Goal: Information Seeking & Learning: Learn about a topic

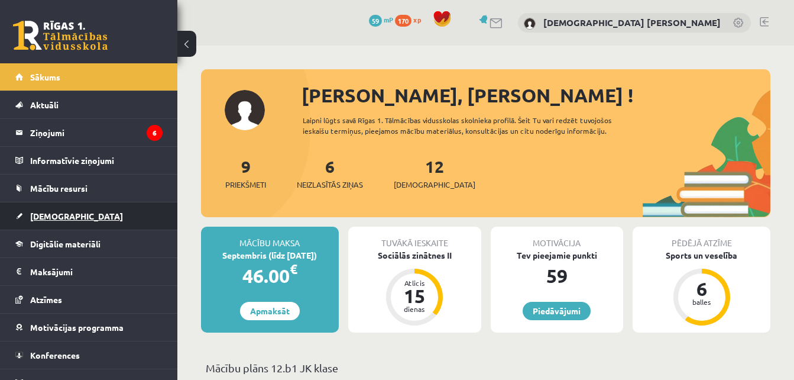
click at [105, 222] on link "[DEMOGRAPHIC_DATA]" at bounding box center [88, 215] width 147 height 27
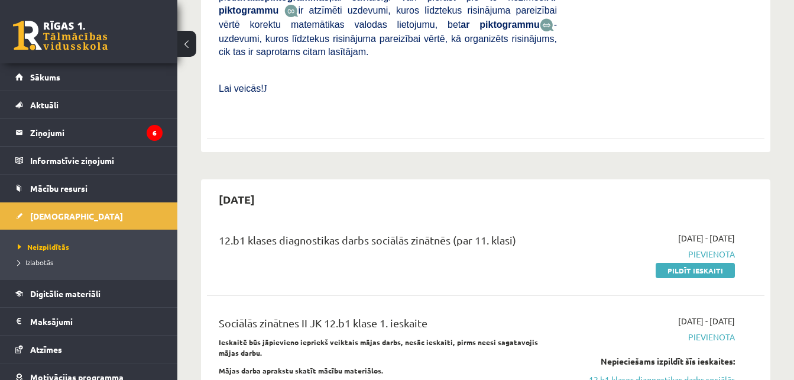
scroll to position [563, 0]
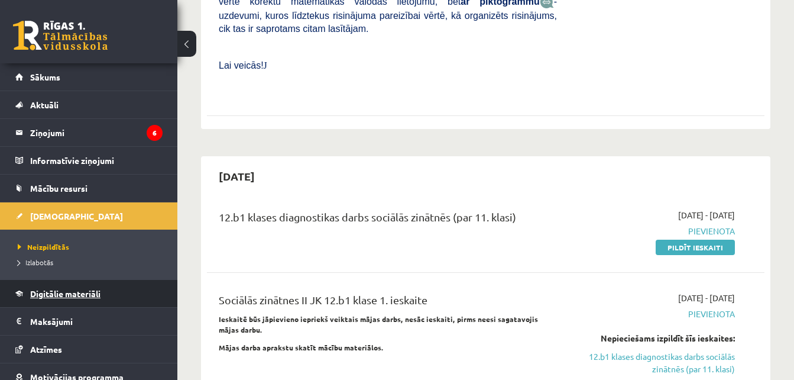
click at [64, 289] on span "Digitālie materiāli" at bounding box center [65, 293] width 70 height 11
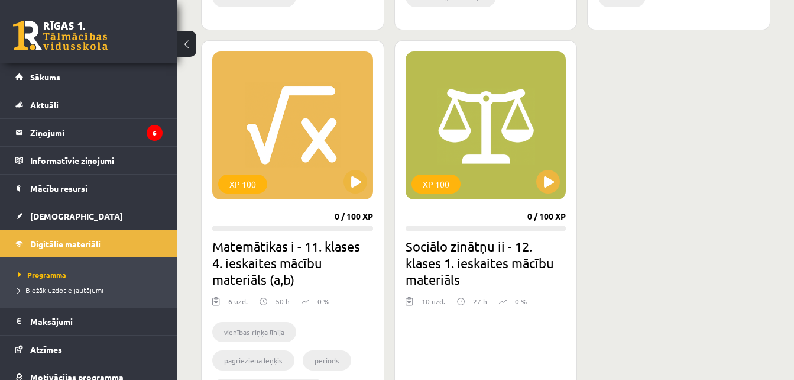
scroll to position [1090, 0]
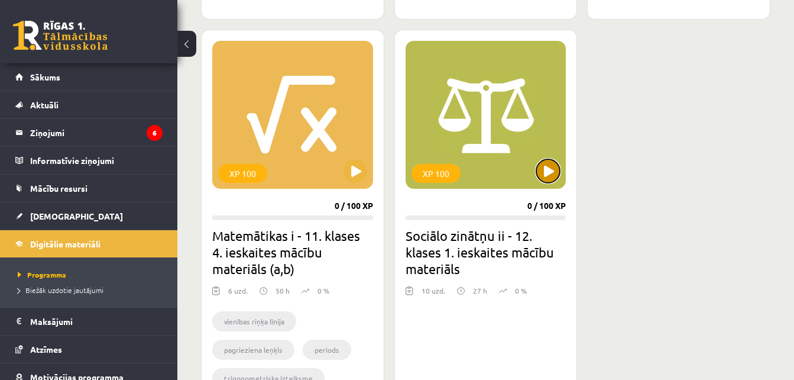
click at [550, 171] on button at bounding box center [548, 171] width 24 height 24
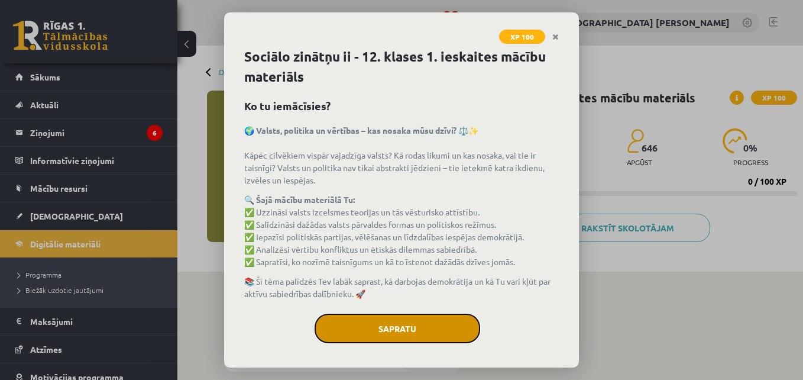
click at [435, 315] on button "Sapratu" at bounding box center [398, 328] width 166 height 30
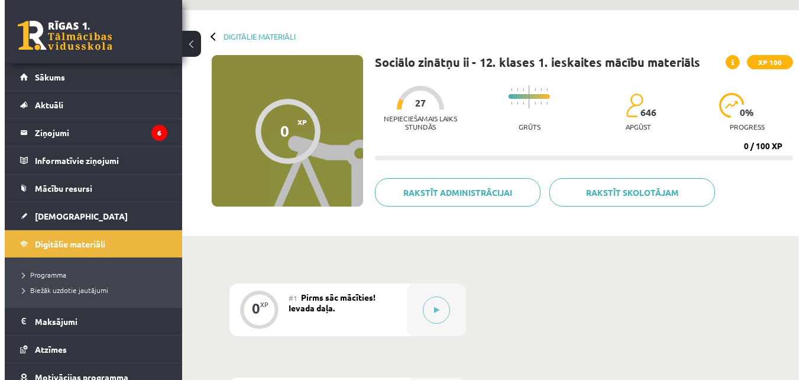
scroll to position [3, 0]
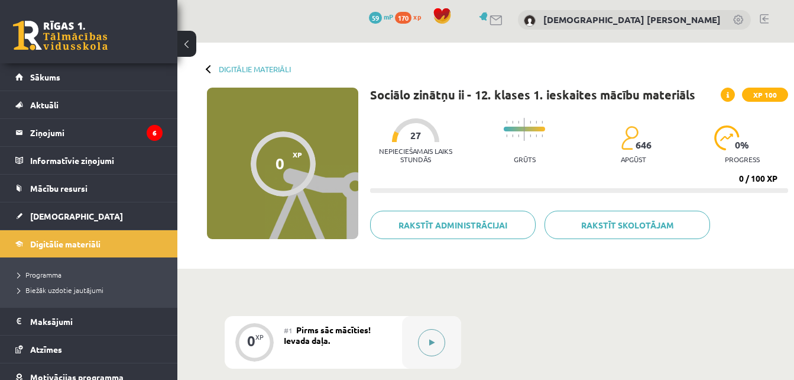
click at [416, 351] on div at bounding box center [431, 342] width 59 height 53
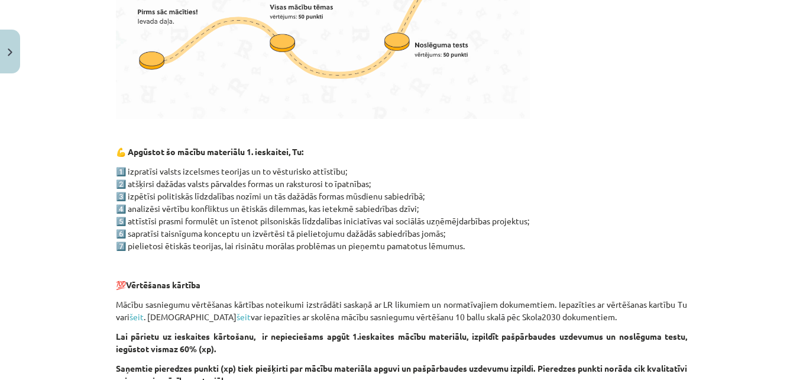
scroll to position [494, 0]
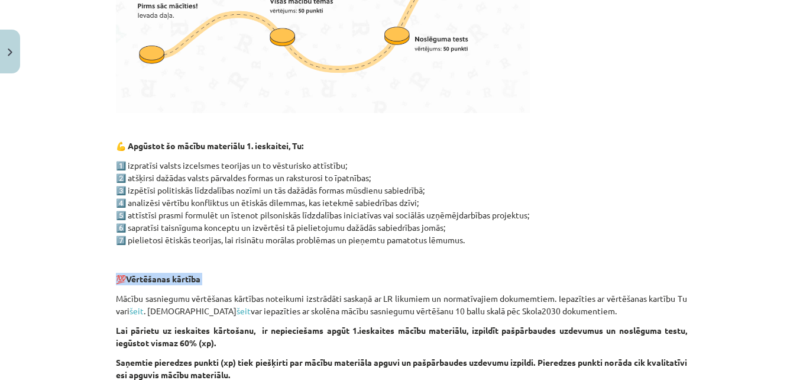
drag, startPoint x: 20, startPoint y: 287, endPoint x: 24, endPoint y: 277, distance: 11.1
click at [24, 277] on div "Mācību tēma: Sociālo zinātņu ii - 12. klases 1. ieskaites mācību materiāls #1 P…" at bounding box center [401, 190] width 803 height 380
drag, startPoint x: 24, startPoint y: 277, endPoint x: 33, endPoint y: 303, distance: 26.7
click at [33, 303] on div "Mācību tēma: Sociālo zinātņu ii - 12. klases 1. ieskaites mācību materiāls #1 P…" at bounding box center [401, 190] width 803 height 380
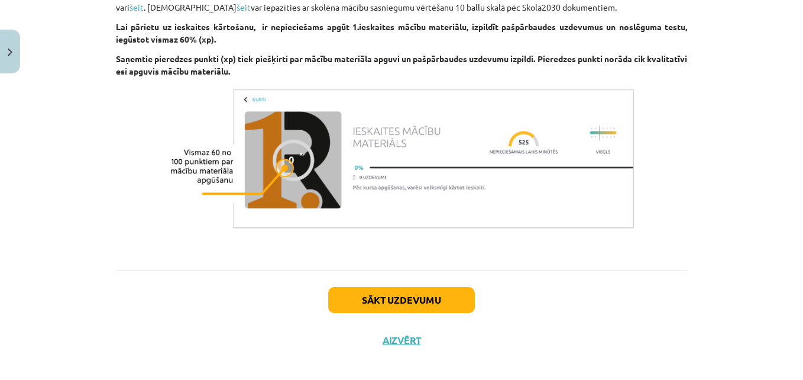
scroll to position [807, 0]
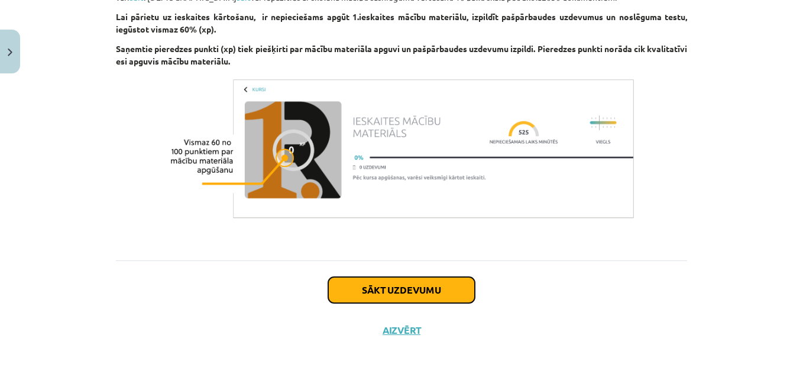
click at [385, 290] on button "Sākt uzdevumu" at bounding box center [401, 290] width 147 height 26
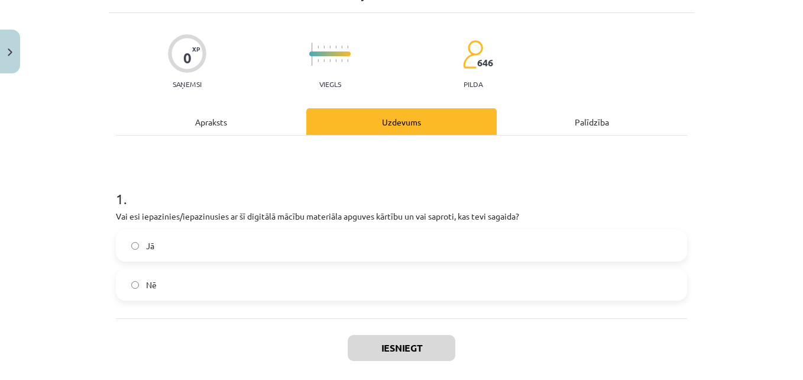
scroll to position [82, 0]
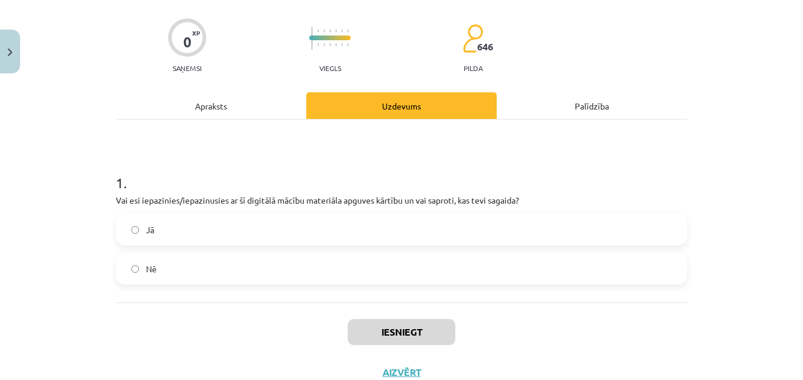
click at [126, 233] on label "Jā" at bounding box center [401, 230] width 569 height 30
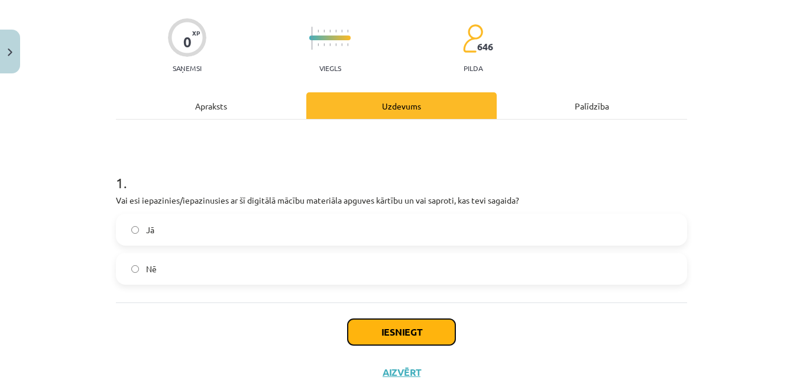
click at [367, 327] on button "Iesniegt" at bounding box center [402, 332] width 108 height 26
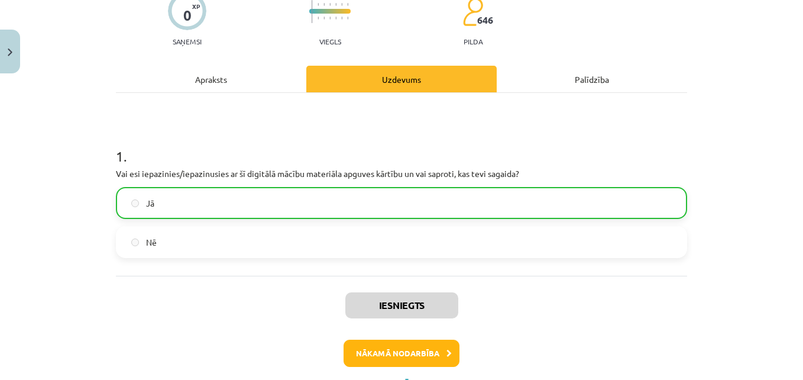
scroll to position [118, 0]
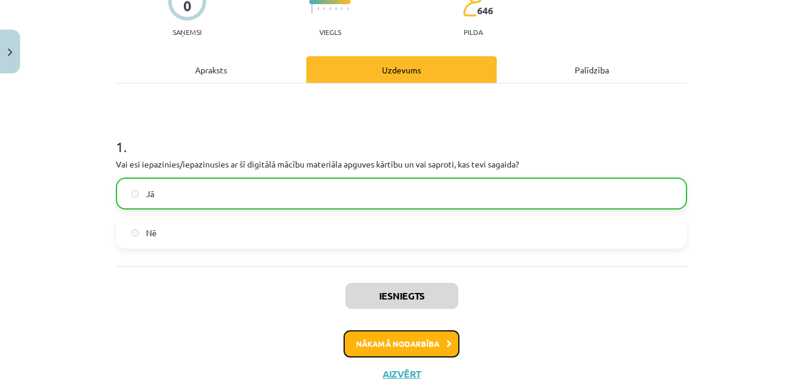
click at [421, 354] on button "Nākamā nodarbība" at bounding box center [402, 343] width 116 height 27
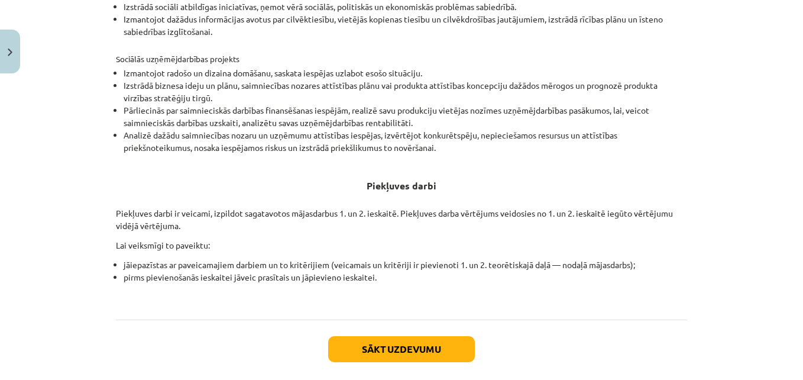
scroll to position [421, 0]
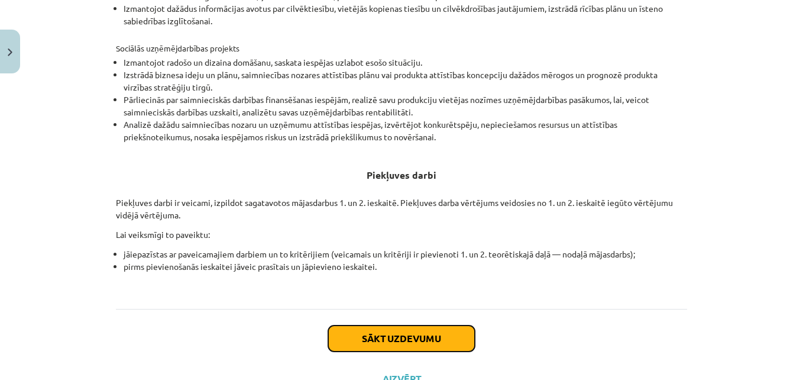
click at [350, 342] on button "Sākt uzdevumu" at bounding box center [401, 338] width 147 height 26
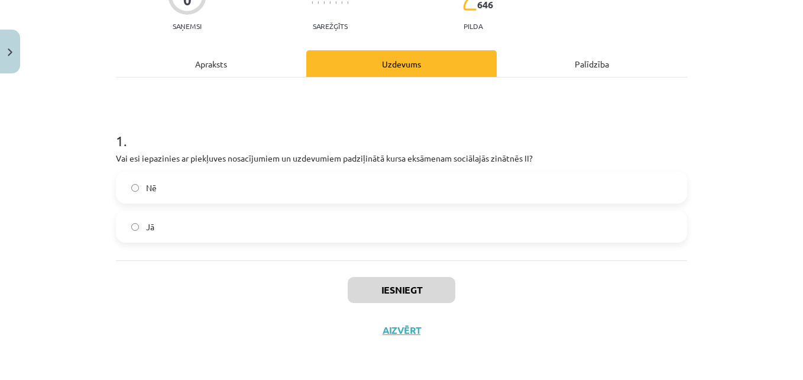
scroll to position [30, 0]
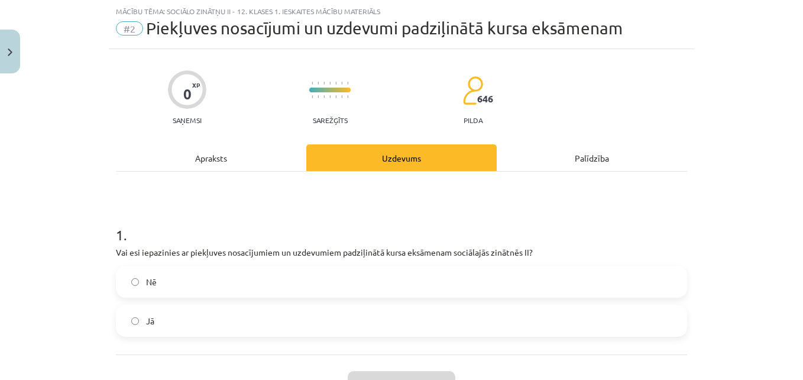
click at [138, 326] on label "Jā" at bounding box center [401, 321] width 569 height 30
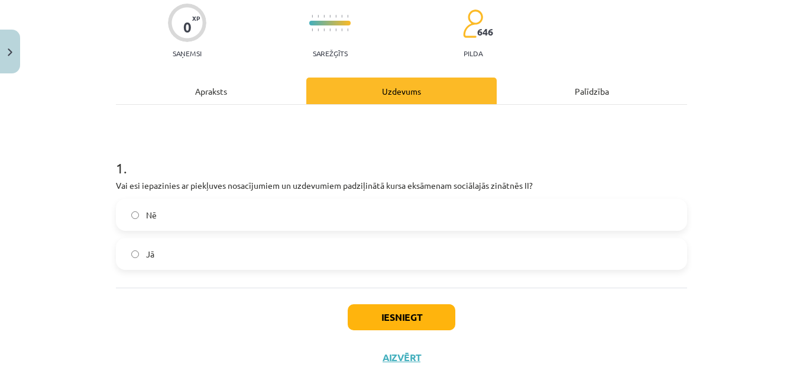
scroll to position [102, 0]
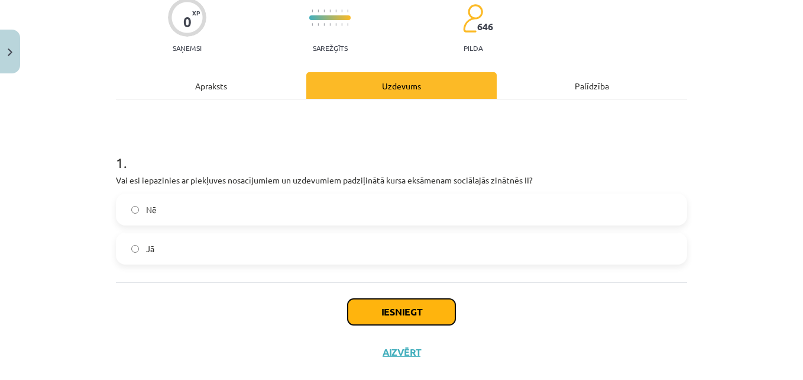
click at [401, 320] on button "Iesniegt" at bounding box center [402, 312] width 108 height 26
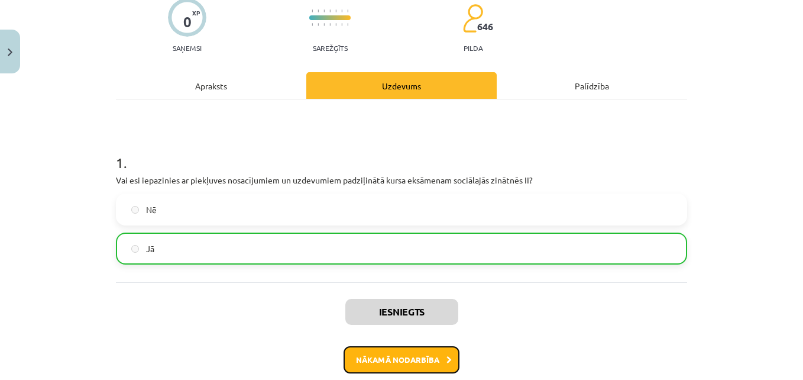
click at [393, 353] on button "Nākamā nodarbība" at bounding box center [402, 359] width 116 height 27
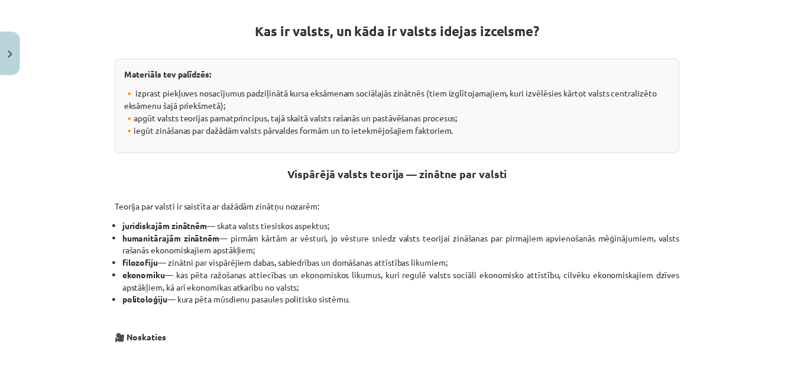
scroll to position [210, 0]
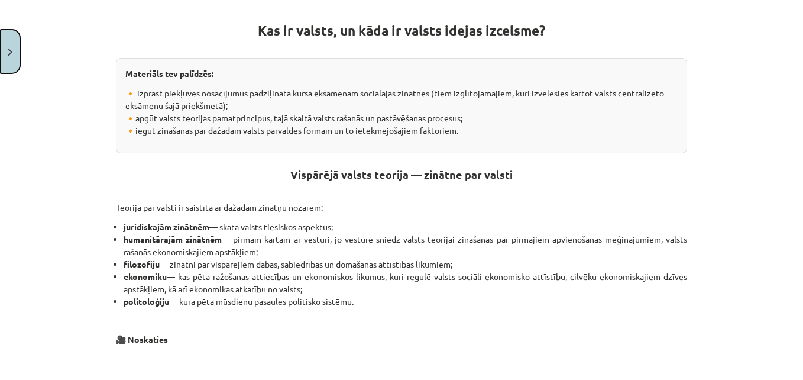
click at [15, 64] on button "Close" at bounding box center [10, 52] width 20 height 44
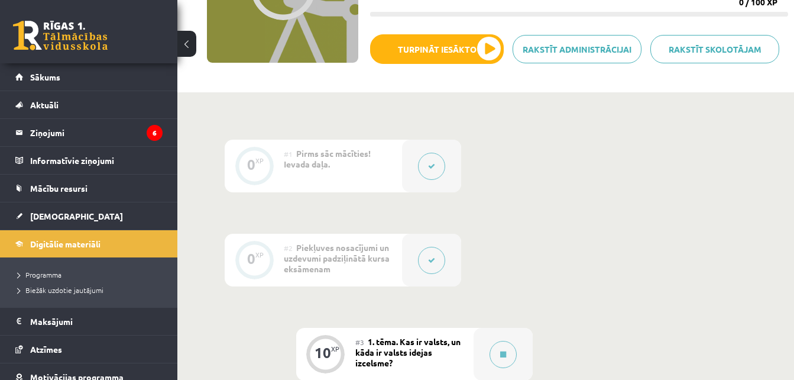
scroll to position [197, 0]
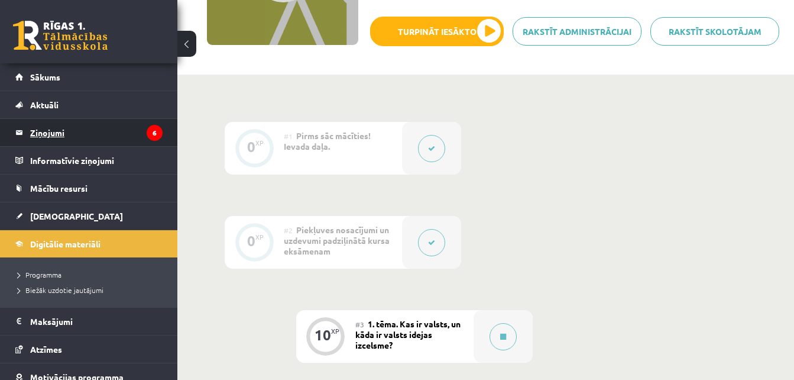
click at [117, 140] on legend "Ziņojumi 6" at bounding box center [96, 132] width 132 height 27
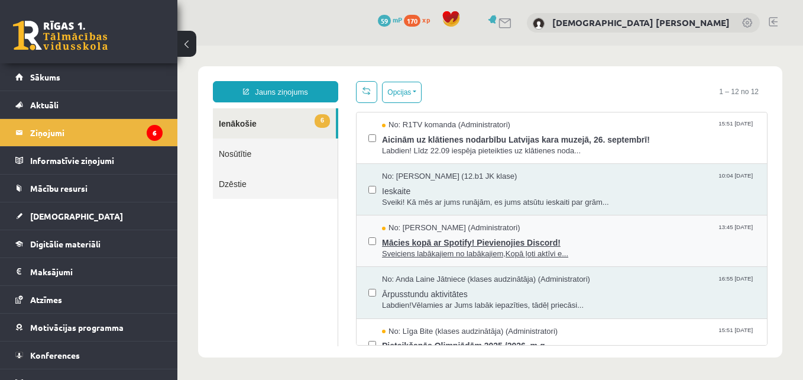
click at [568, 242] on span "Mācies kopā ar Spotify! Pievienojies Discord!" at bounding box center [568, 241] width 373 height 15
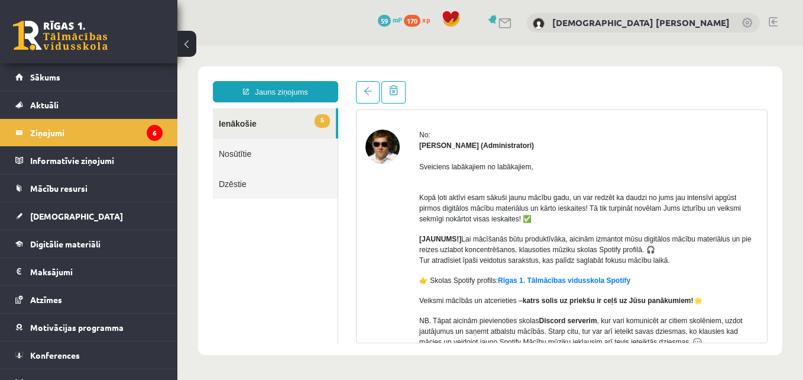
scroll to position [37, 0]
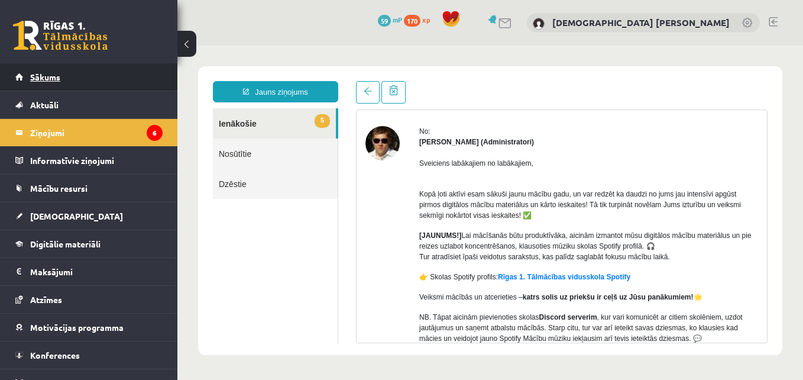
click at [125, 84] on link "Sākums" at bounding box center [88, 76] width 147 height 27
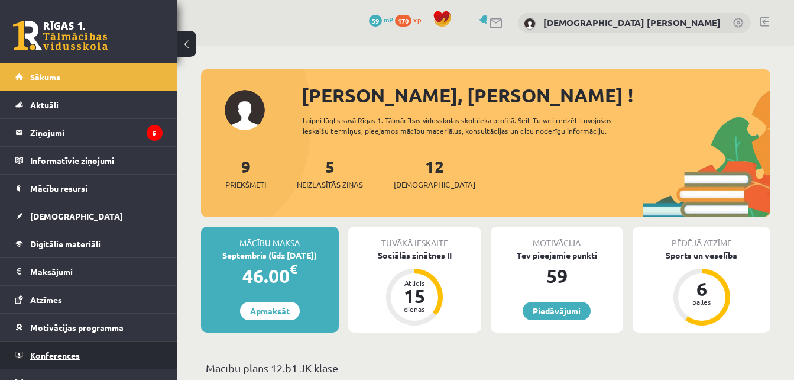
click at [101, 353] on link "Konferences" at bounding box center [88, 354] width 147 height 27
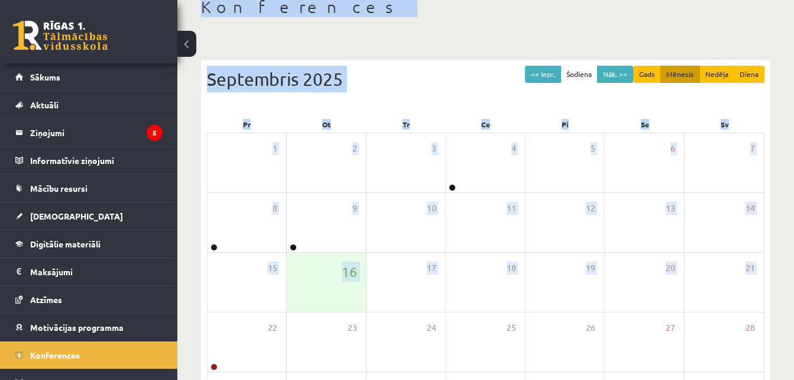
scroll to position [17, 0]
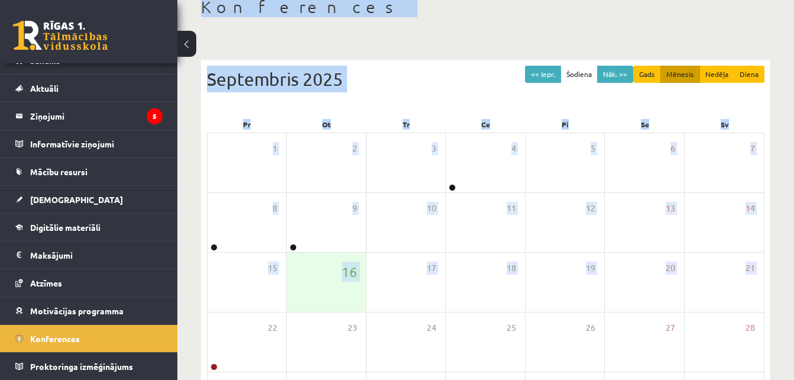
drag, startPoint x: 177, startPoint y: 343, endPoint x: 174, endPoint y: 372, distance: 29.7
click at [174, 372] on div "0 Dāvanas 59 mP 170 xp Kristiāna Daniela Freimane Sākums Aktuāli Kā mācīties eS…" at bounding box center [397, 210] width 794 height 565
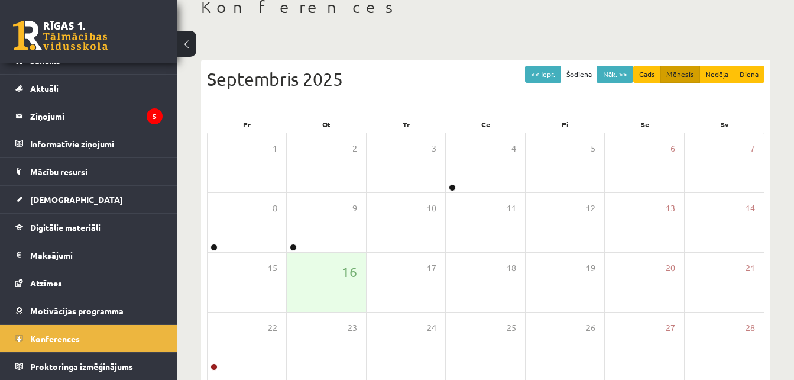
drag, startPoint x: 174, startPoint y: 372, endPoint x: 188, endPoint y: 372, distance: 13.6
click at [188, 372] on div "Konferences << Iepr. Šodiena Nāk. >> Gads Mēnesis Nedēļa Diena Septembris 2025 …" at bounding box center [485, 232] width 617 height 519
click at [123, 335] on link "Konferences" at bounding box center [88, 338] width 147 height 27
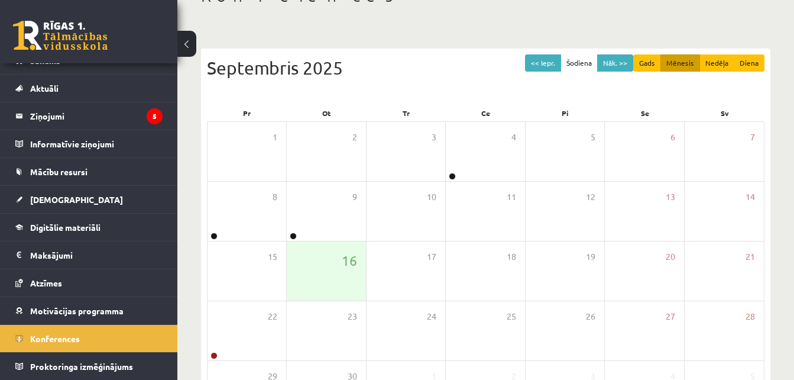
scroll to position [87, 0]
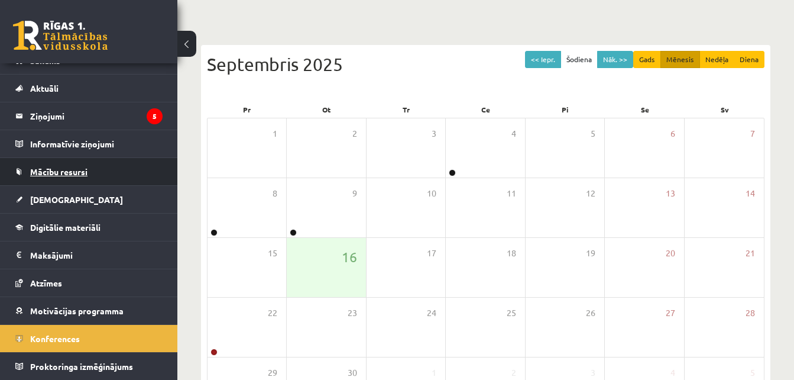
click at [110, 179] on link "Mācību resursi" at bounding box center [88, 171] width 147 height 27
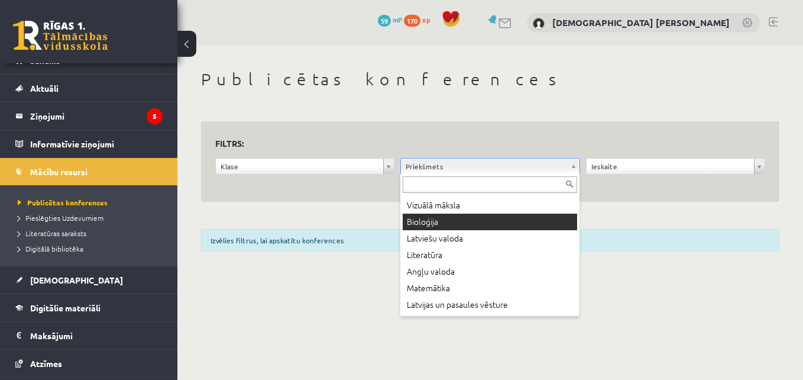
scroll to position [20, 0]
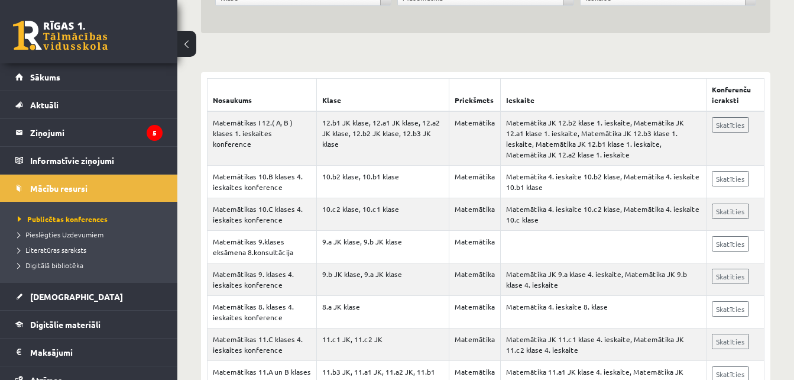
scroll to position [217, 0]
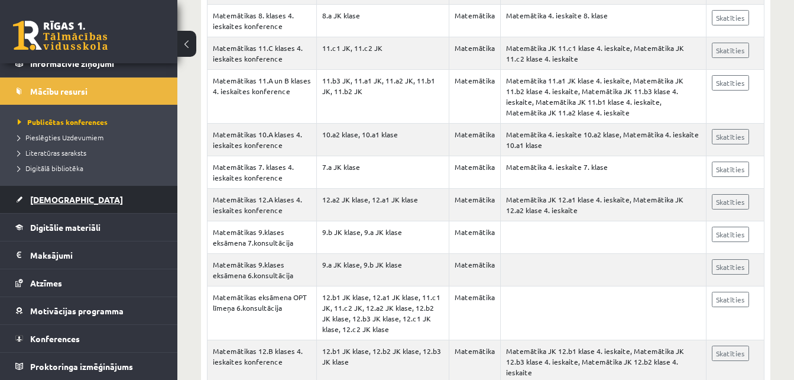
scroll to position [0, 0]
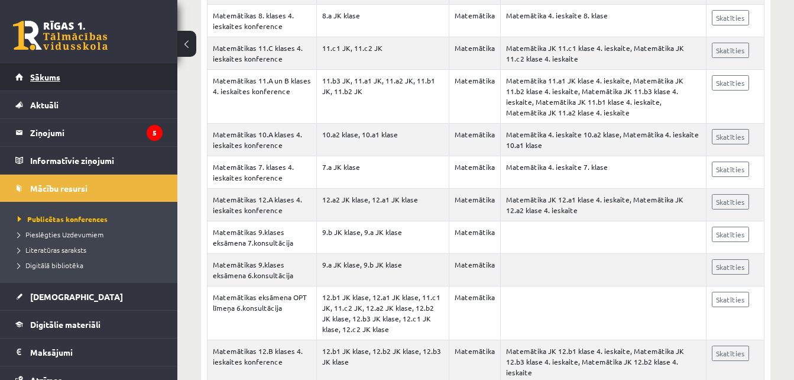
click at [101, 74] on link "Sākums" at bounding box center [88, 76] width 147 height 27
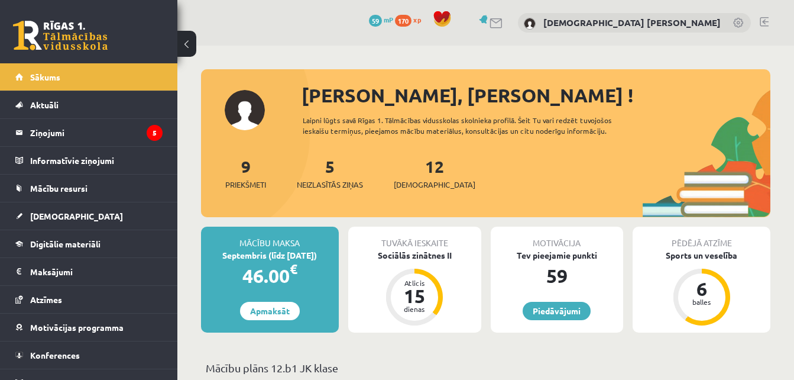
click at [764, 20] on link at bounding box center [764, 21] width 9 height 9
